Goal: Task Accomplishment & Management: Complete application form

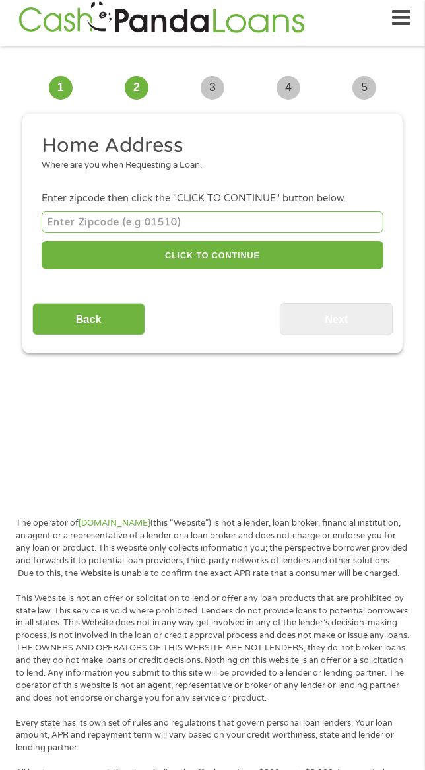
click at [273, 228] on input "number" at bounding box center [213, 222] width 342 height 22
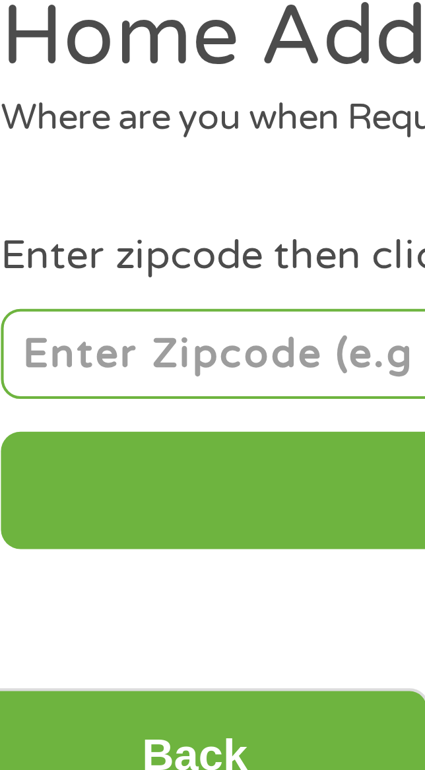
type input "24701"
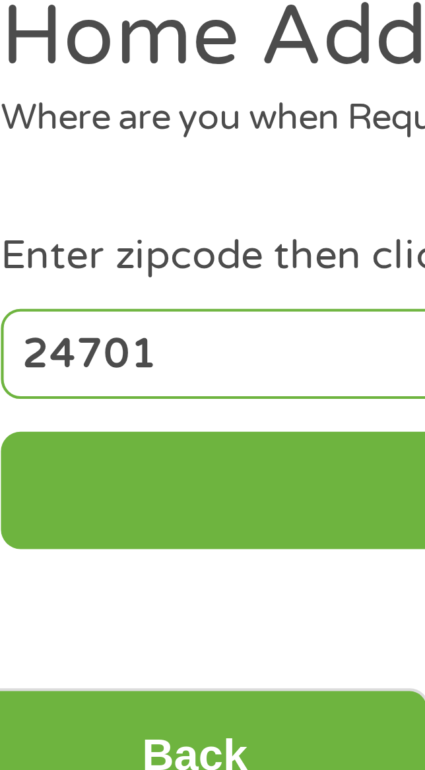
select select "[US_STATE]"
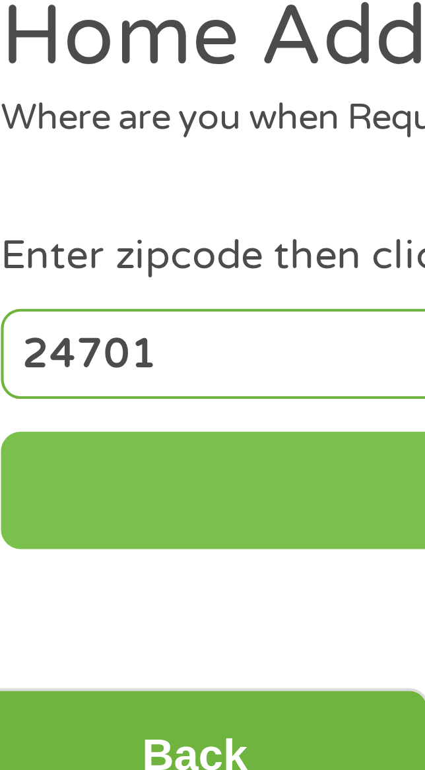
click at [110, 259] on button "CLICK TO CONTINUE" at bounding box center [213, 255] width 342 height 28
type input "24701"
type input "Bluefield"
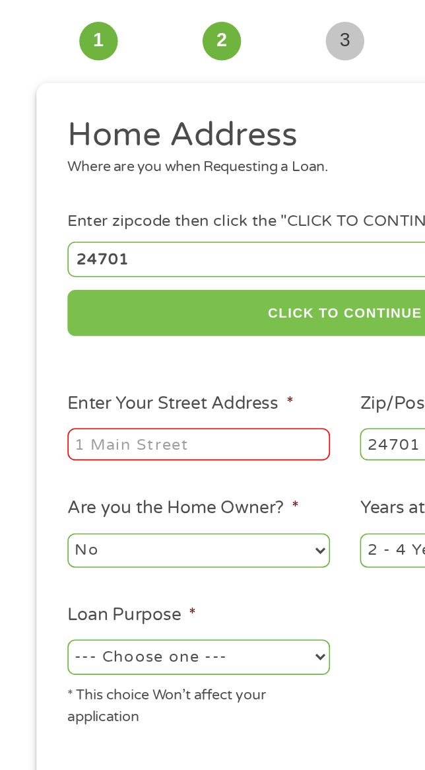
scroll to position [9, 0]
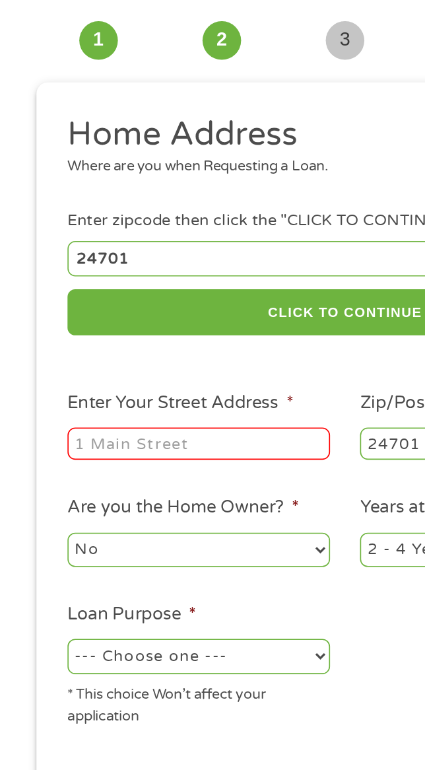
click at [169, 334] on input "Enter Your Street Address *" at bounding box center [123, 338] width 162 height 20
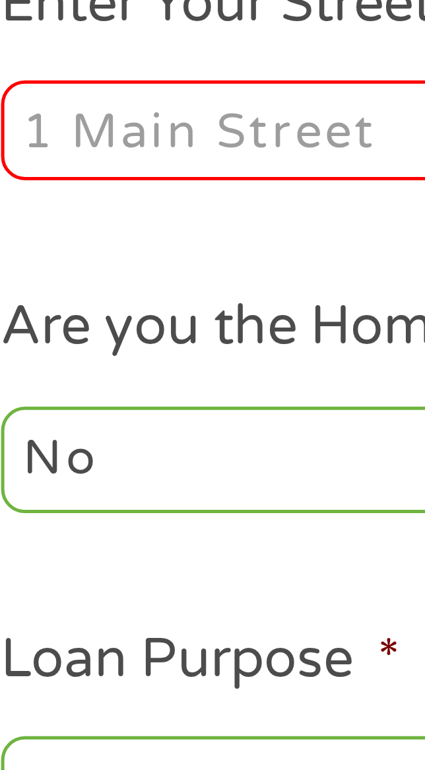
scroll to position [0, 0]
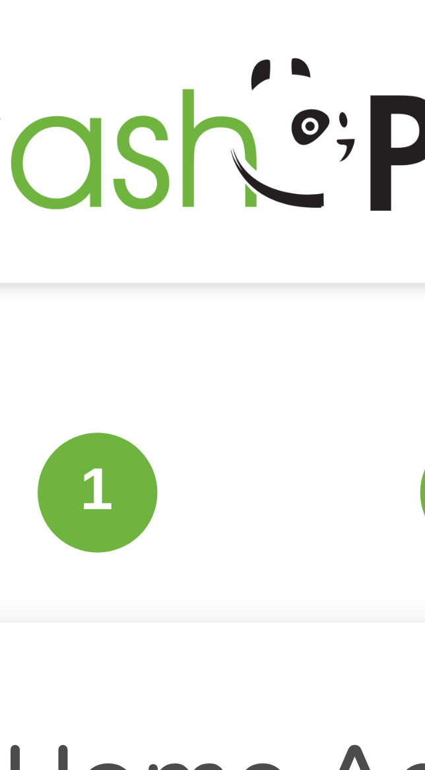
type input "[STREET_ADDRESS]"
